Goal: Find specific page/section: Find specific page/section

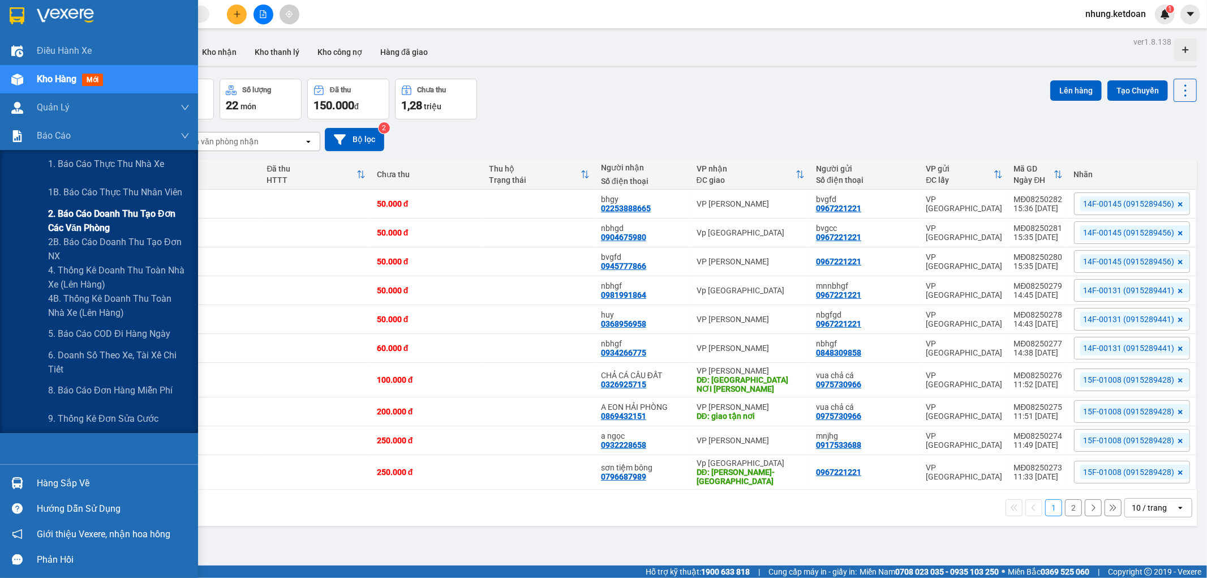
click at [115, 226] on span "2. Báo cáo doanh thu tạo đơn các văn phòng" at bounding box center [118, 221] width 141 height 28
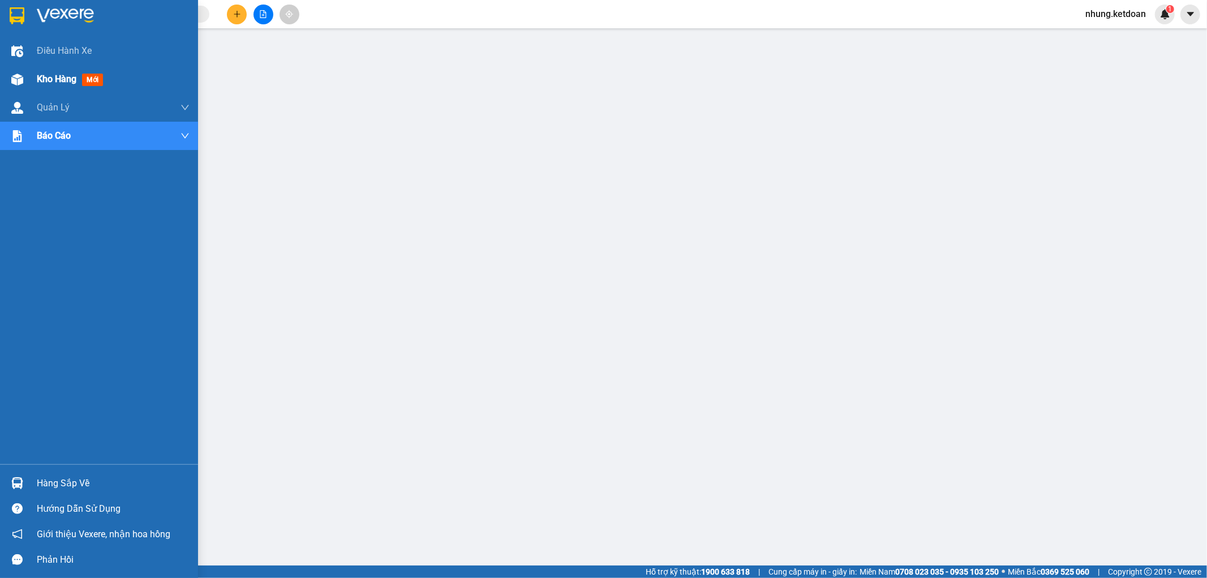
click at [48, 80] on span "Kho hàng" at bounding box center [57, 79] width 40 height 11
